Goal: Browse casually: Explore the website without a specific task or goal

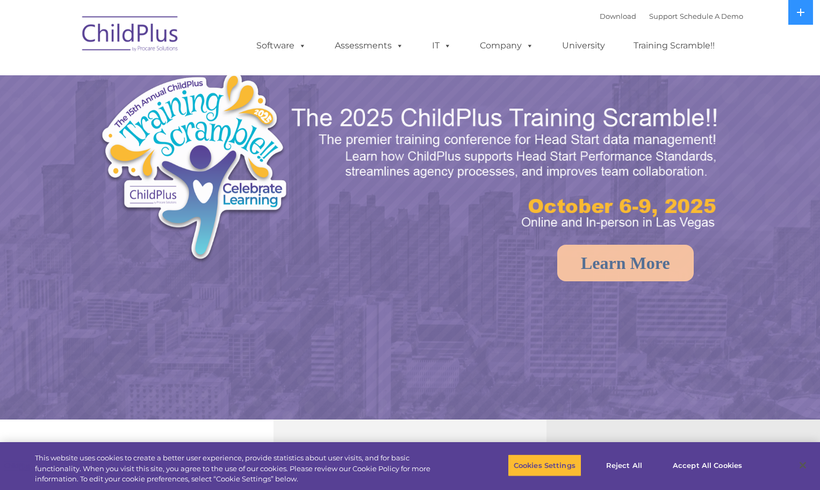
select select "MEDIUM"
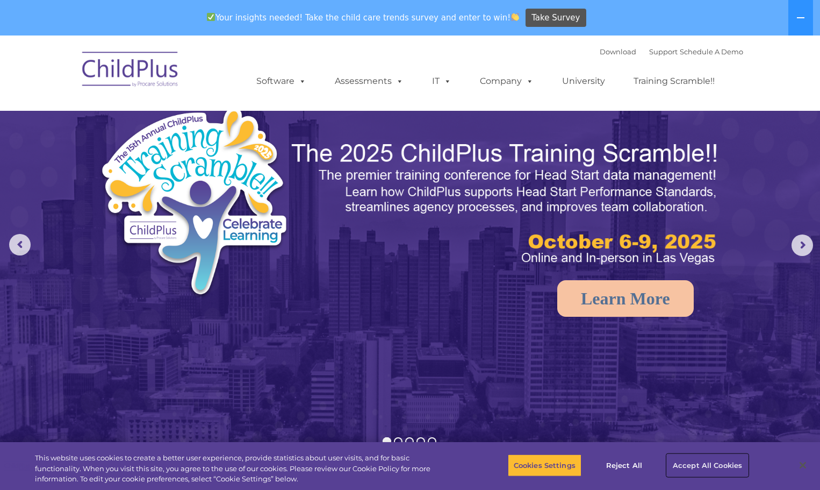
click at [688, 465] on button "Accept All Cookies" at bounding box center [707, 465] width 81 height 23
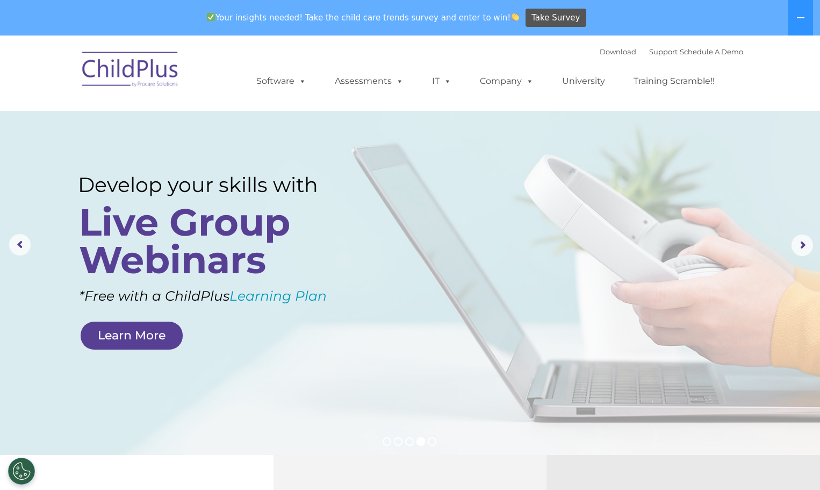
click at [127, 69] on img at bounding box center [131, 71] width 108 height 54
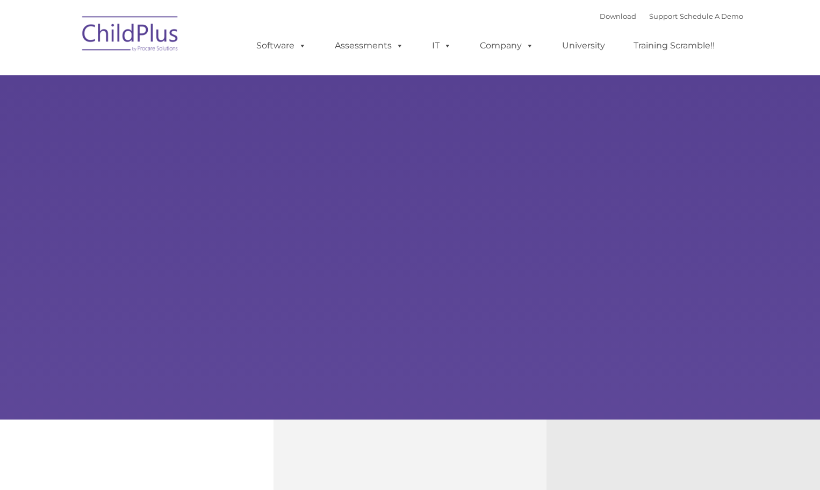
type input ""
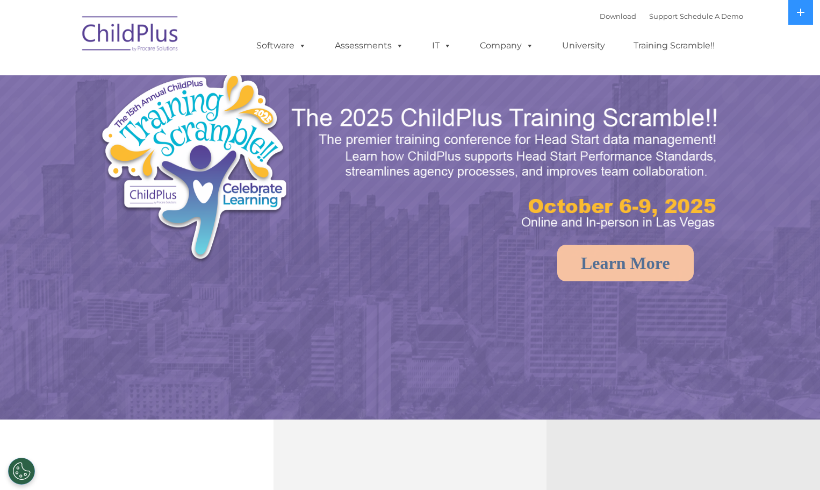
select select "MEDIUM"
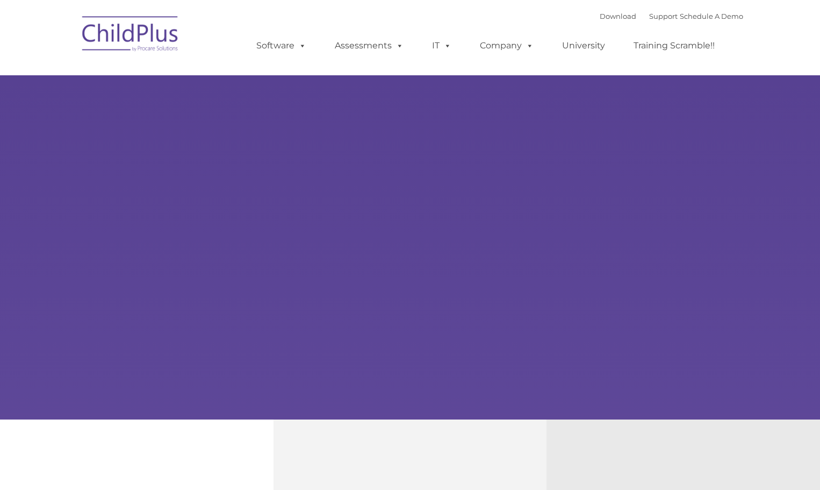
type input ""
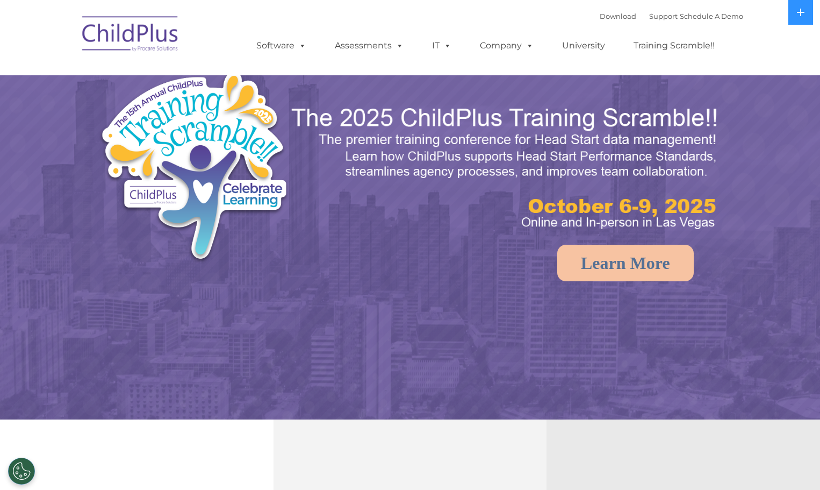
select select "MEDIUM"
